Goal: Task Accomplishment & Management: Use online tool/utility

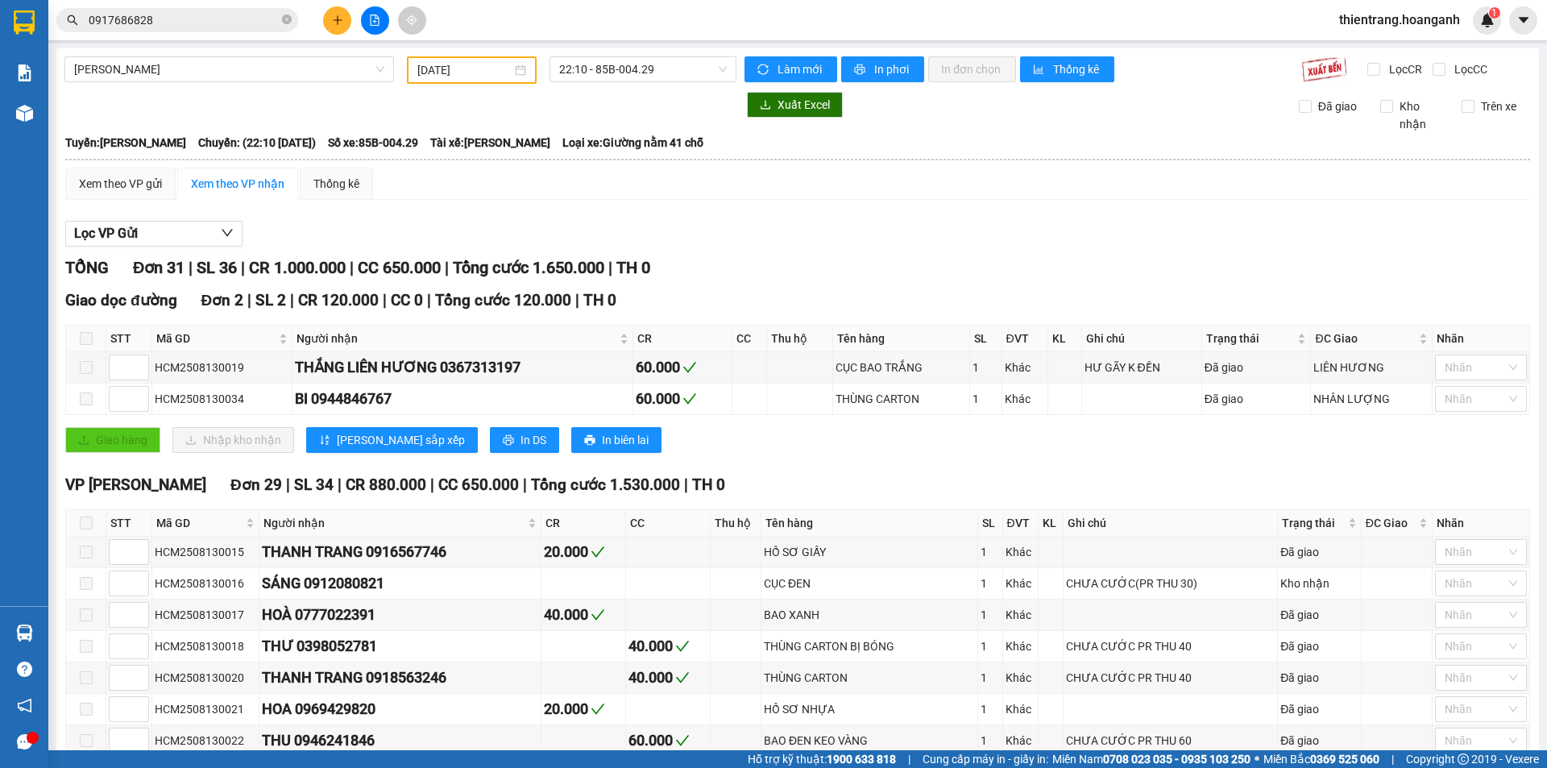
click at [388, 32] on div at bounding box center [374, 20] width 121 height 28
click at [366, 23] on button at bounding box center [375, 20] width 28 height 28
click at [371, 27] on button at bounding box center [375, 20] width 28 height 28
click at [889, 79] on button "In phơi" at bounding box center [882, 69] width 83 height 26
click at [883, 77] on span "In phơi" at bounding box center [892, 69] width 37 height 18
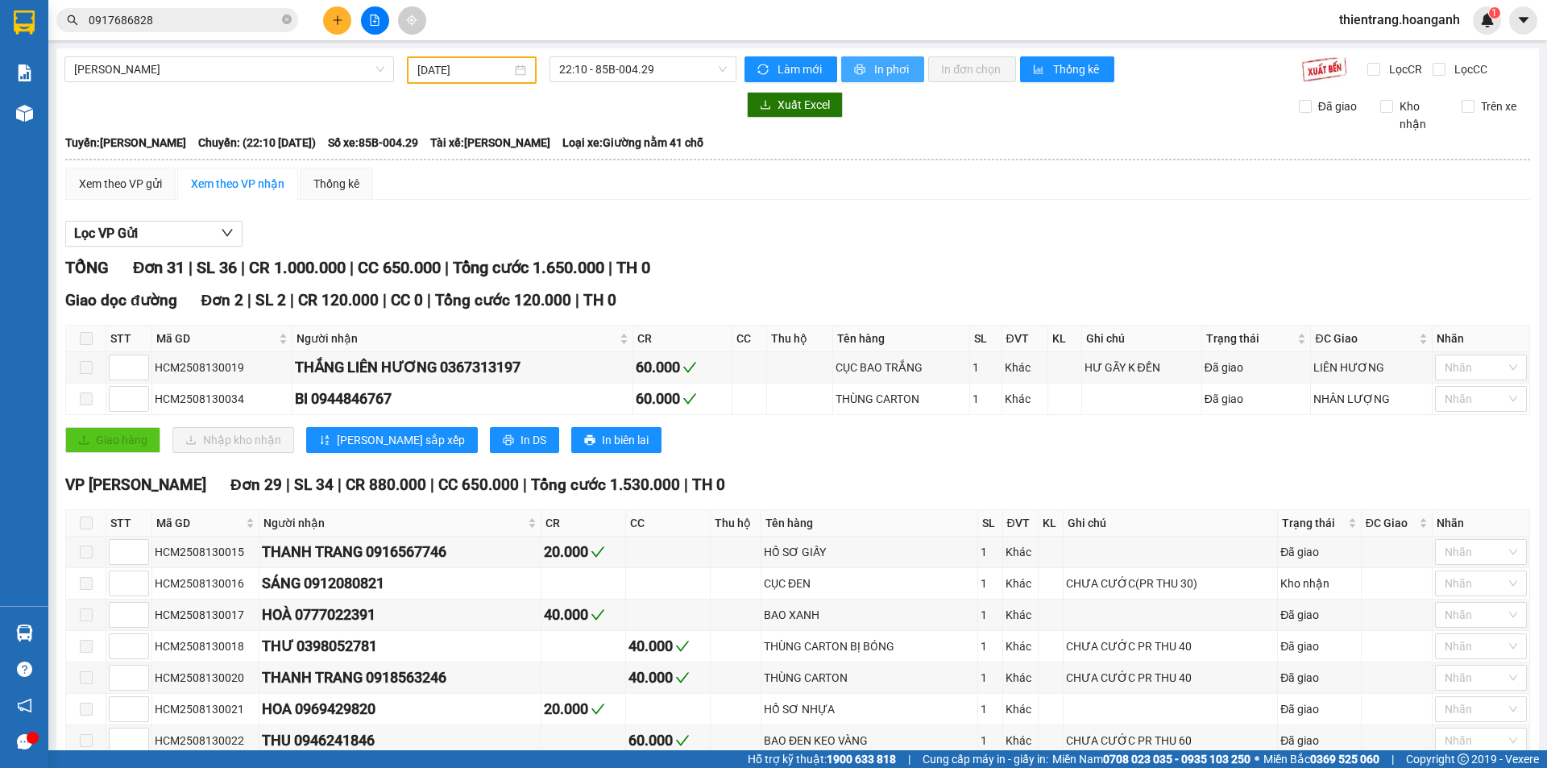
click at [883, 77] on span "In phơi" at bounding box center [892, 69] width 37 height 18
click at [597, 67] on span "22:10 - 85B-004.29" at bounding box center [643, 69] width 168 height 24
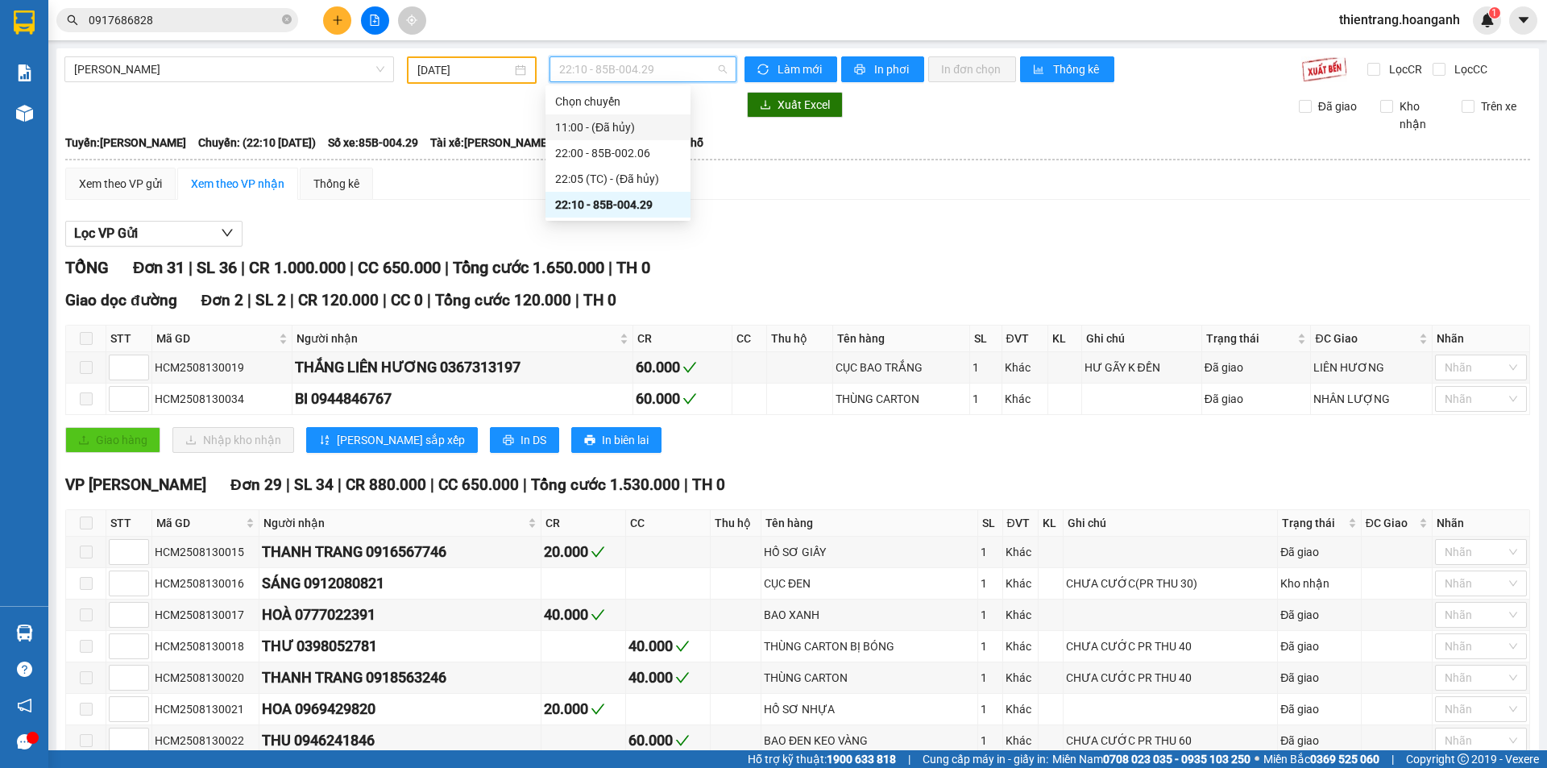
click at [466, 67] on input "[DATE]" at bounding box center [464, 70] width 94 height 18
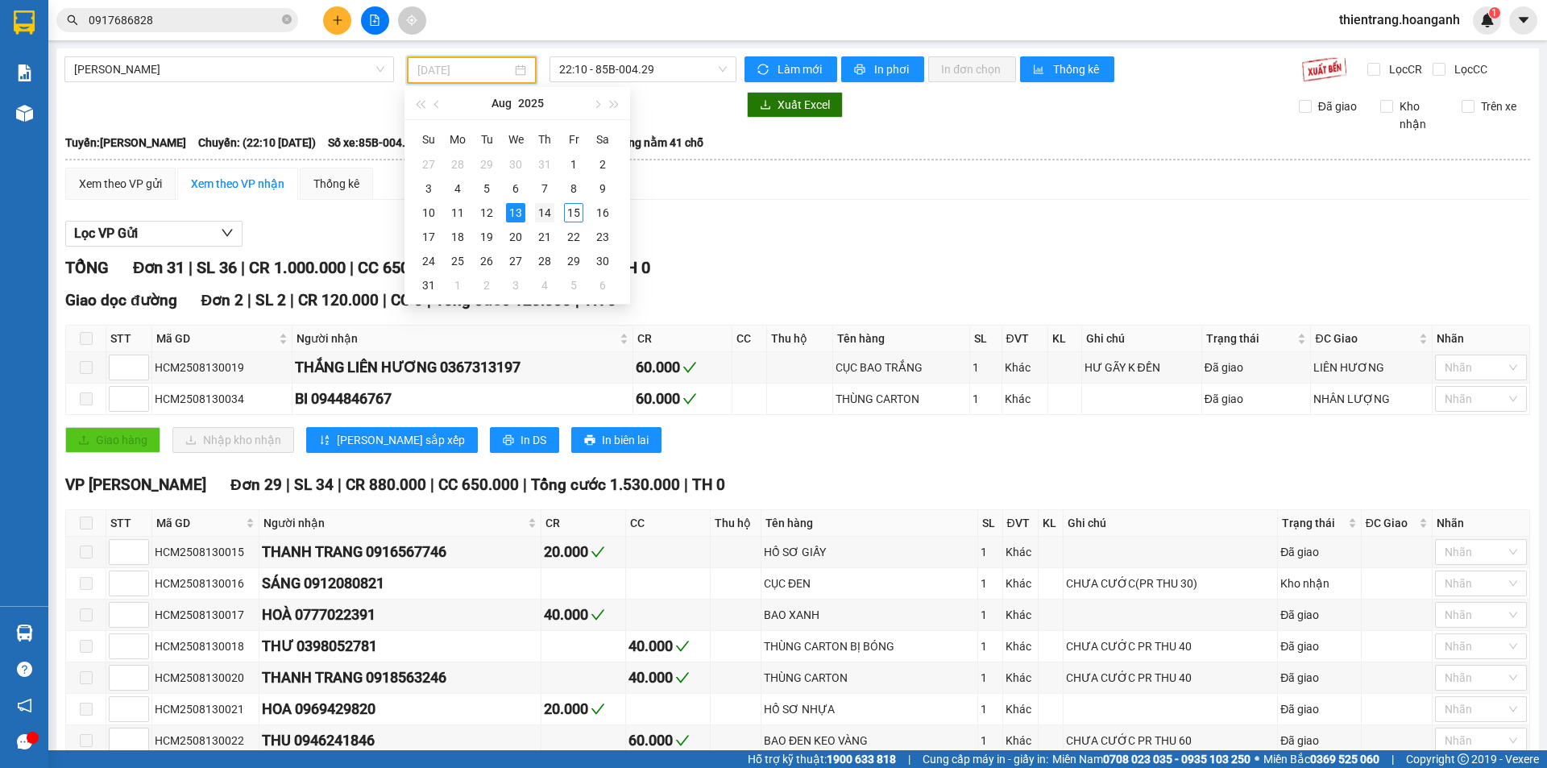
click at [551, 216] on div "14" at bounding box center [544, 212] width 19 height 19
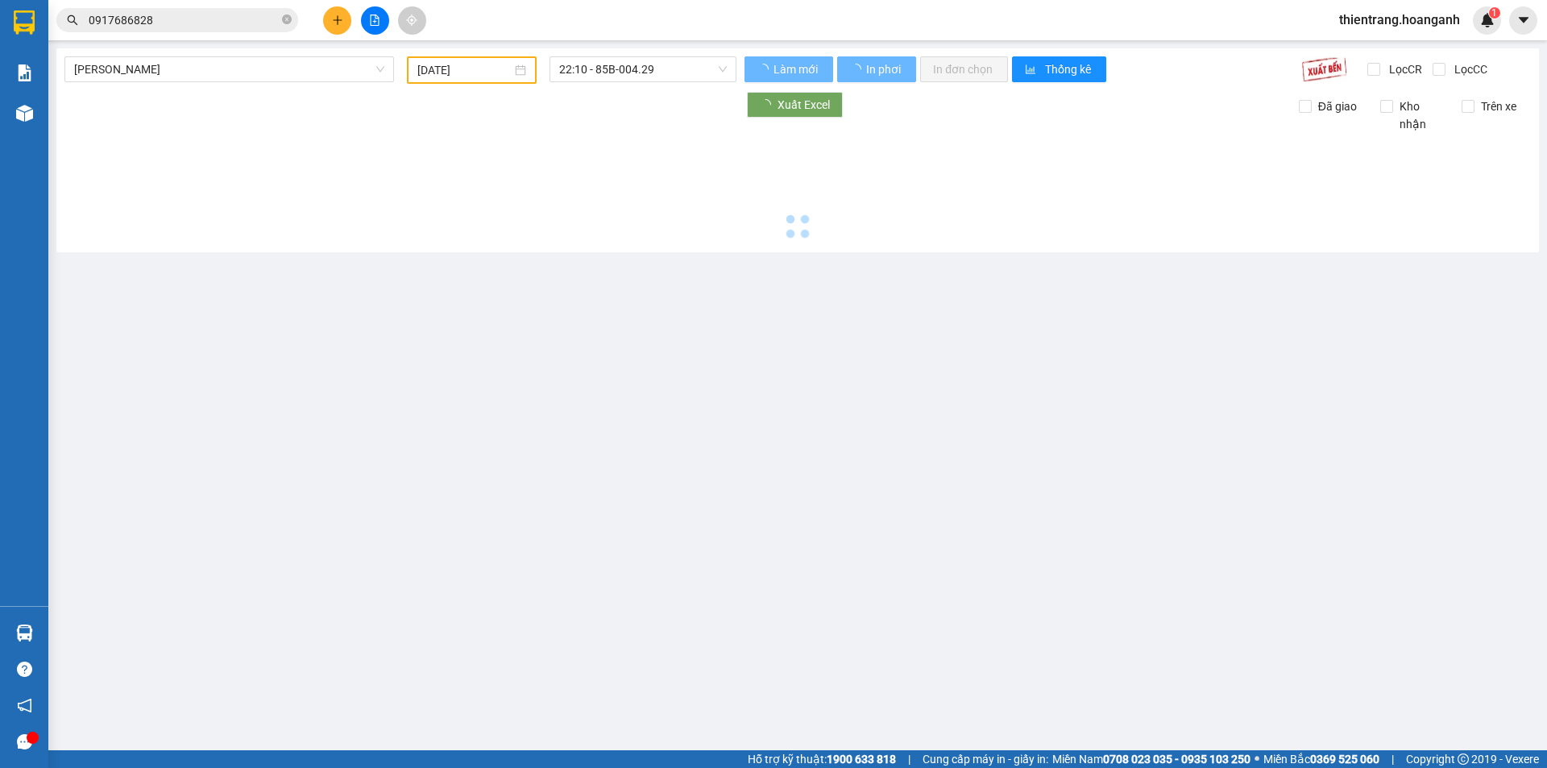
type input "[DATE]"
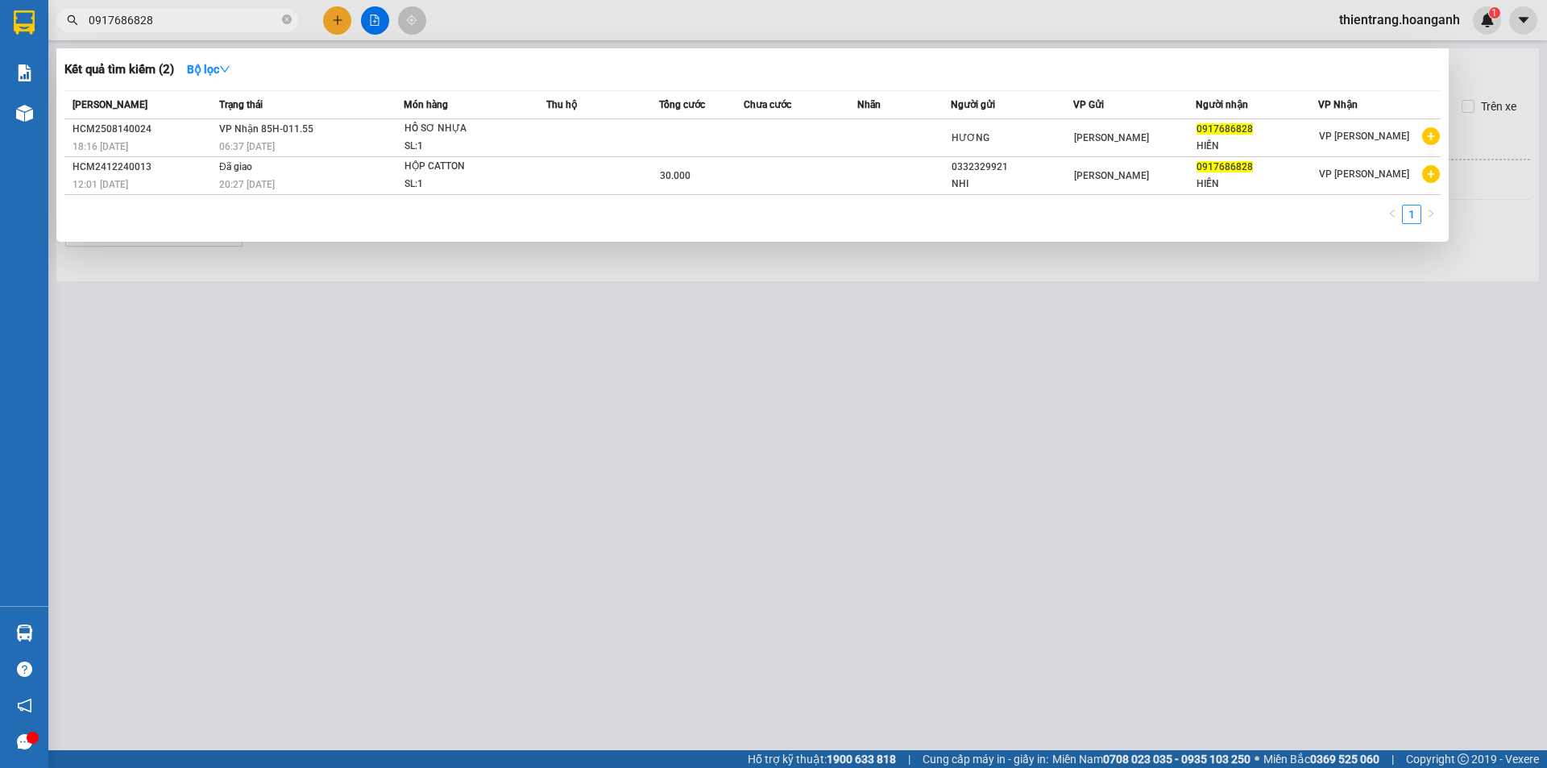
drag, startPoint x: 217, startPoint y: 25, endPoint x: 0, endPoint y: -23, distance: 221.9
click at [0, 0] on html "Kết quả tìm kiếm ( 2 ) Bộ lọc Mã ĐH Trạng thái Món hàng Thu hộ Tổng cước Chưa c…" at bounding box center [773, 384] width 1547 height 768
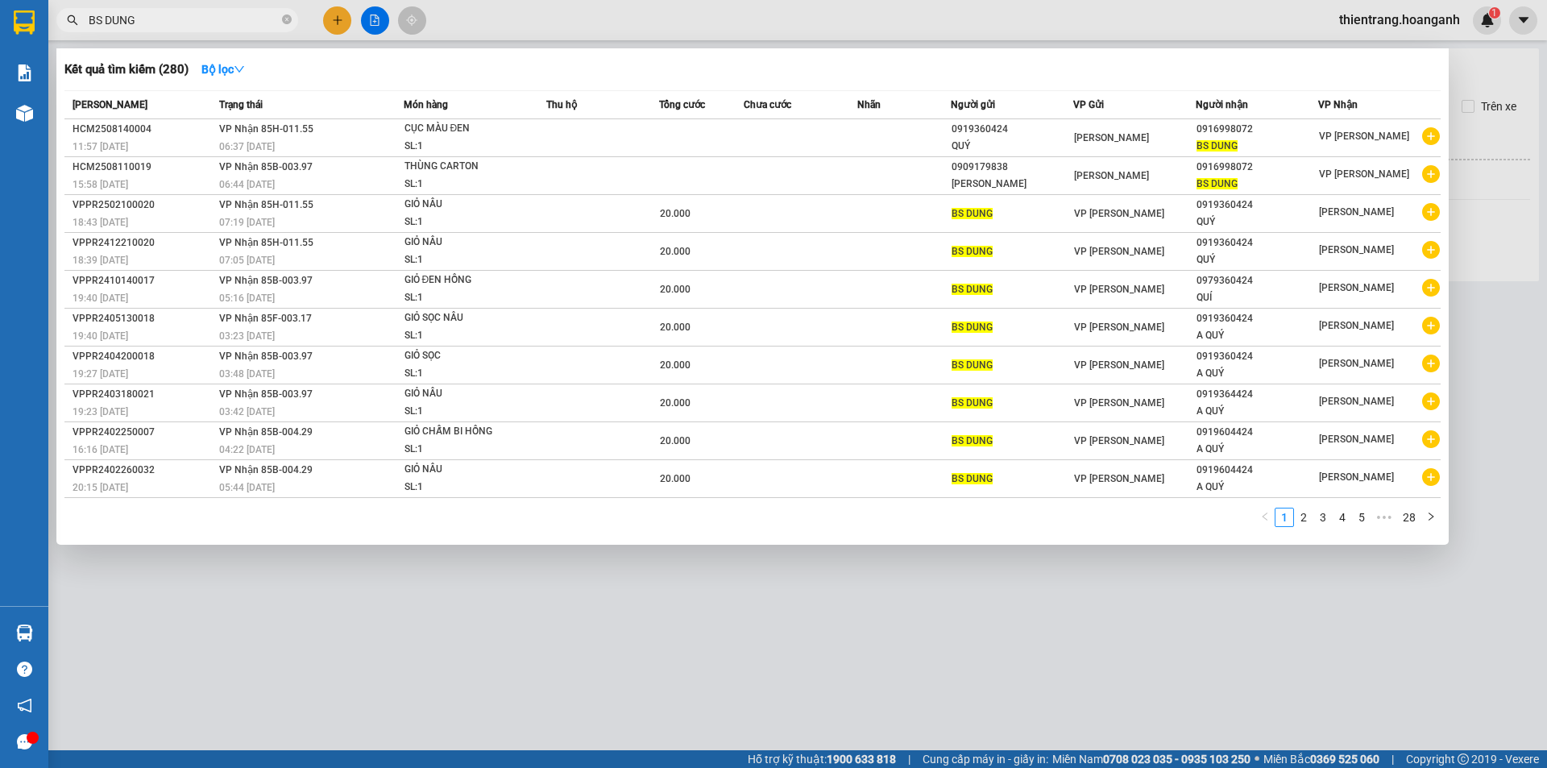
type input "BS DUNG"
